Goal: Find specific fact: Find specific fact

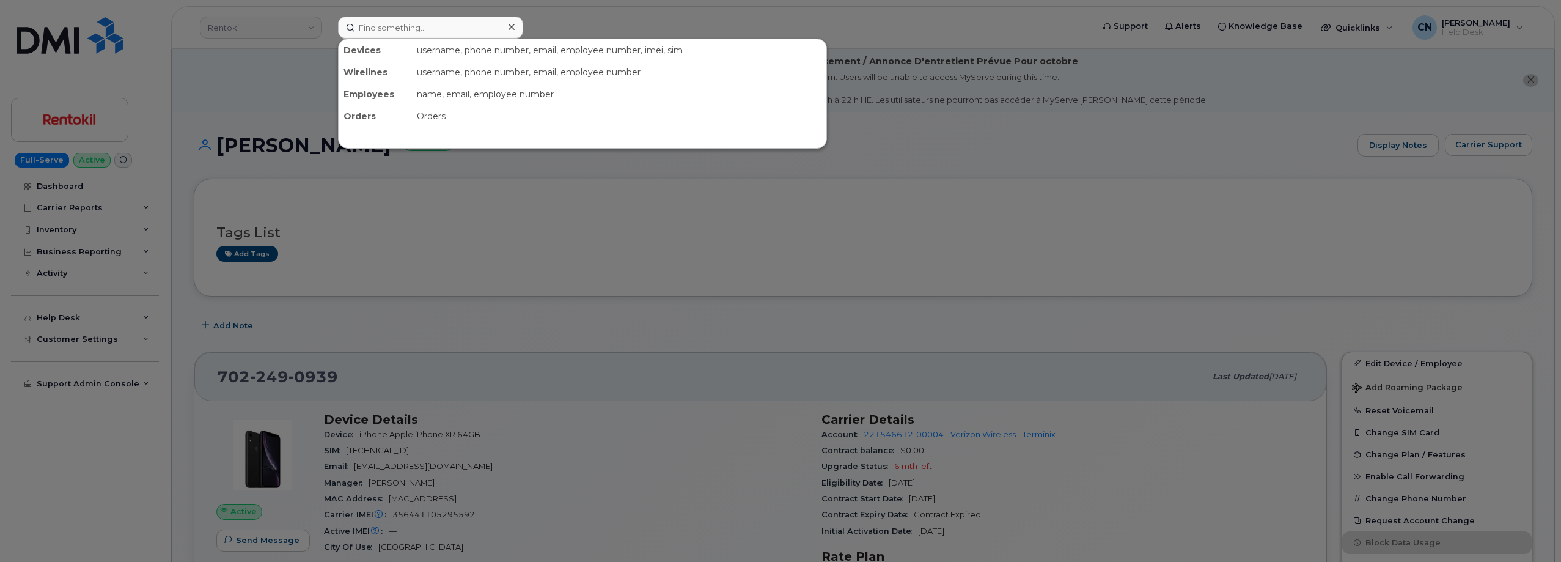
scroll to position [183, 0]
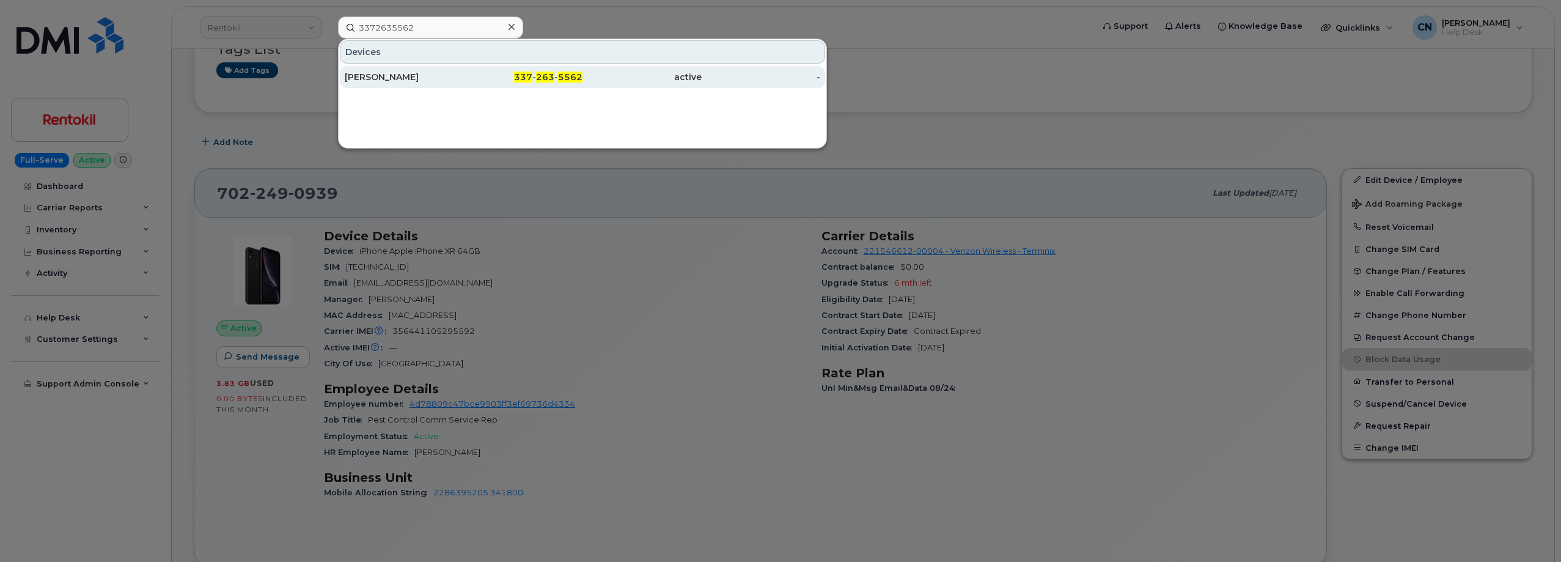
type input "3372635562"
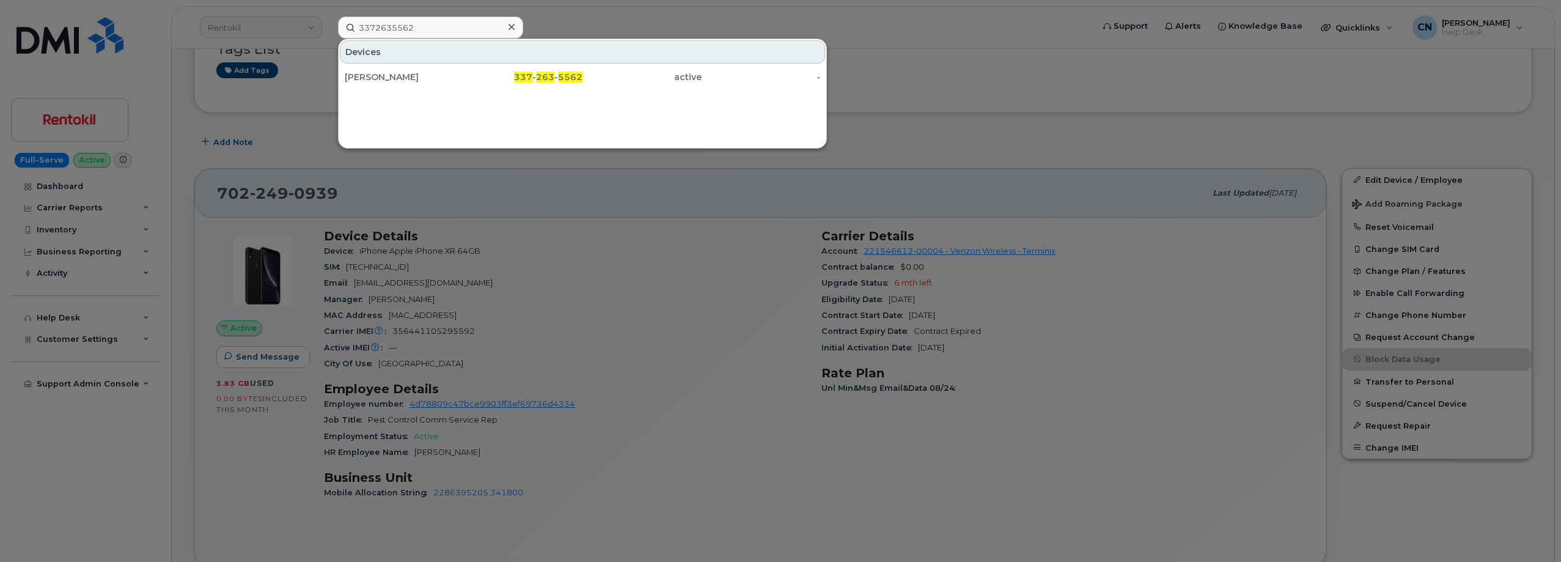
drag, startPoint x: 383, startPoint y: 71, endPoint x: 342, endPoint y: 14, distance: 69.7
click at [383, 70] on div "[PERSON_NAME]" at bounding box center [404, 77] width 119 height 22
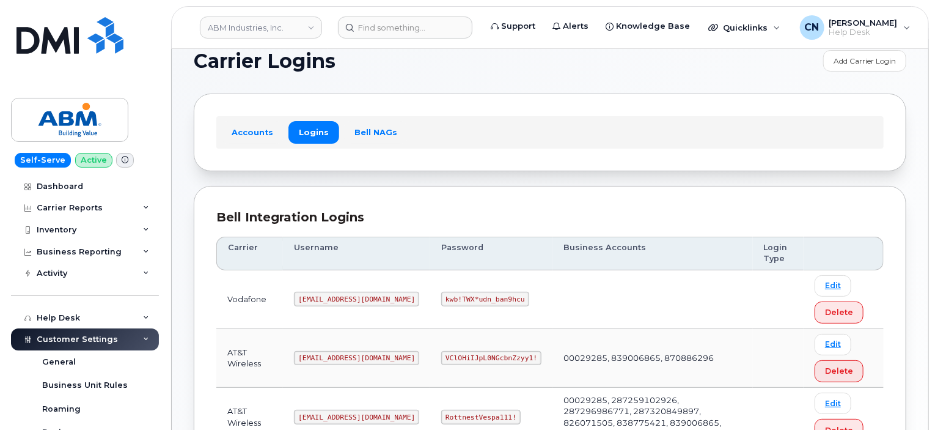
scroll to position [183, 0]
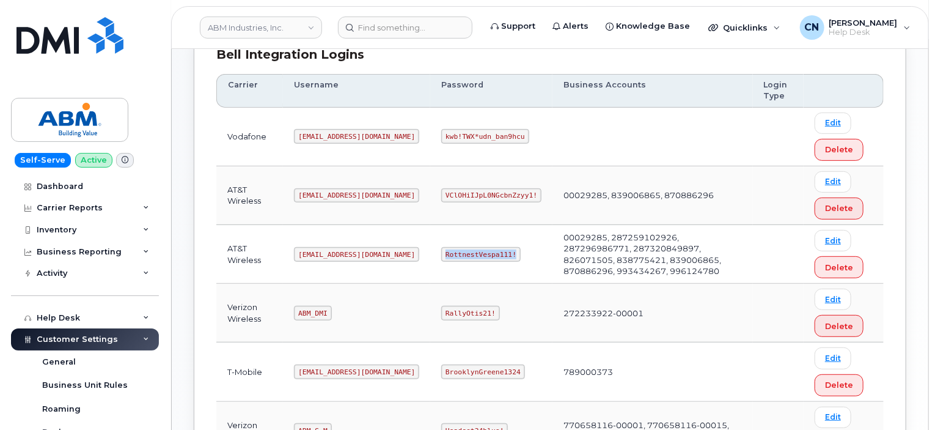
drag, startPoint x: 398, startPoint y: 254, endPoint x: 659, endPoint y: 228, distance: 262.3
click at [474, 249] on td "RottnestVespa111!" at bounding box center [491, 254] width 122 height 59
copy code "RottnestVespa111!"
